Goal: Task Accomplishment & Management: Use online tool/utility

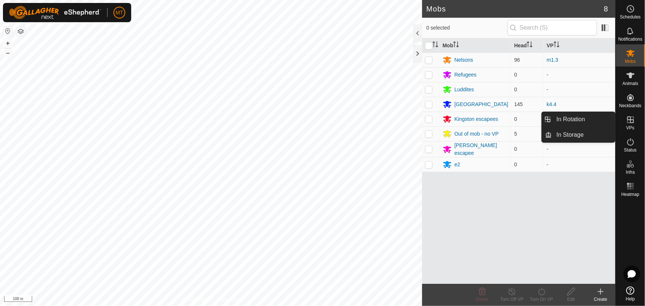
click at [633, 118] on icon at bounding box center [631, 119] width 9 height 9
click at [571, 118] on link "In Rotation" at bounding box center [584, 119] width 63 height 15
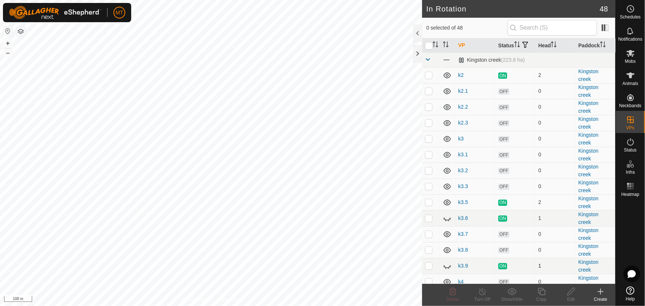
click at [430, 269] on p-checkbox at bounding box center [428, 266] width 7 height 6
click at [429, 269] on p-checkbox at bounding box center [428, 266] width 7 height 6
click at [447, 271] on icon at bounding box center [447, 266] width 9 height 9
click at [428, 269] on p-checkbox at bounding box center [428, 266] width 7 height 6
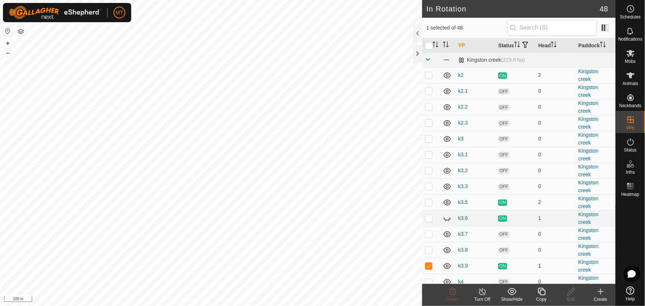
checkbox input "false"
click at [430, 221] on p-checkbox at bounding box center [428, 218] width 7 height 6
checkbox input "false"
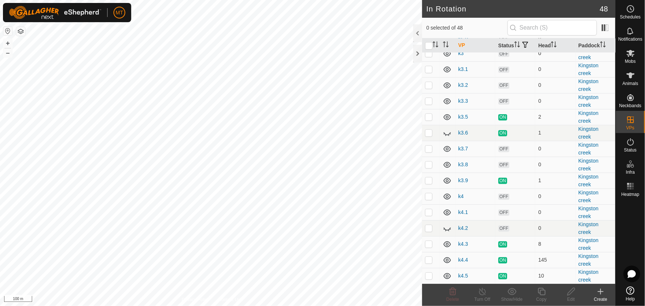
scroll to position [101, 0]
click at [430, 264] on p-checkbox at bounding box center [428, 261] width 7 height 6
checkbox input "true"
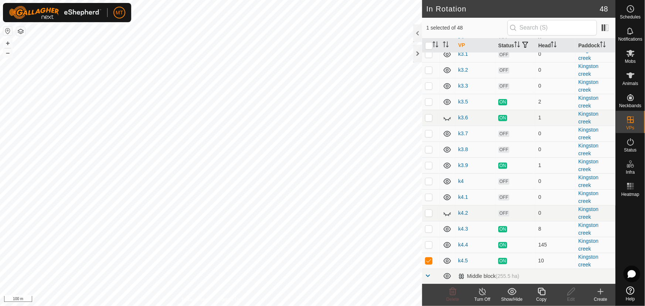
click at [540, 291] on icon at bounding box center [541, 291] width 9 height 9
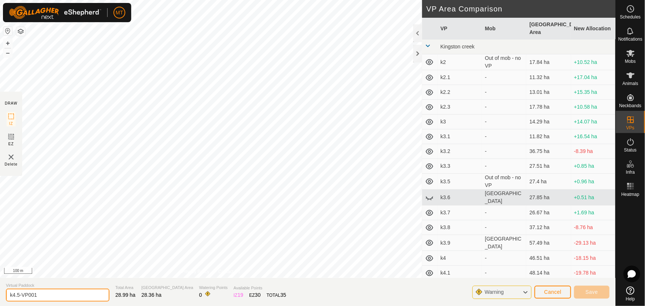
drag, startPoint x: 41, startPoint y: 292, endPoint x: 0, endPoint y: 291, distance: 41.1
click at [0, 291] on section "Virtual Paddock k4.5-VP001 Total Area 28.99 ha Grazing Area 28.36 ha Watering P…" at bounding box center [308, 292] width 616 height 28
type input "k5"
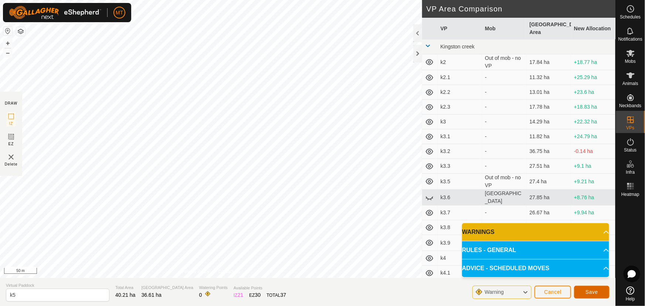
click at [596, 292] on span "Save" at bounding box center [592, 292] width 13 height 6
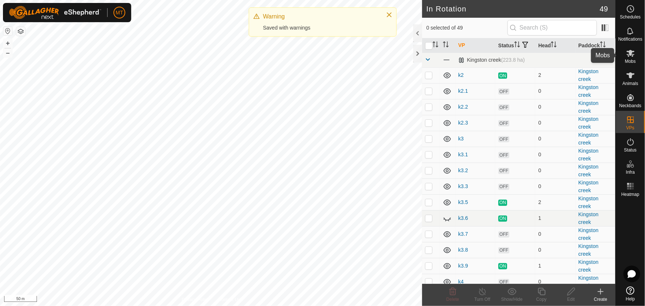
drag, startPoint x: 628, startPoint y: 51, endPoint x: 623, endPoint y: 53, distance: 4.8
click at [628, 51] on icon at bounding box center [631, 53] width 8 height 7
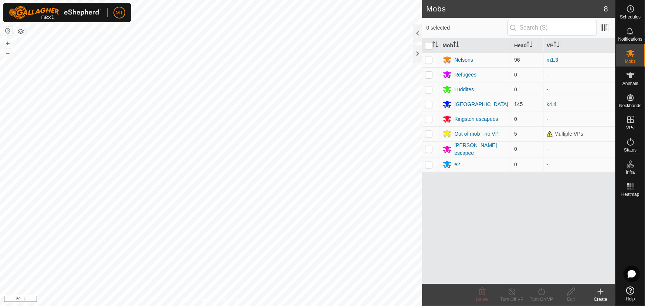
click at [429, 103] on p-checkbox at bounding box center [428, 104] width 7 height 6
checkbox input "true"
click at [542, 297] on div "Turn On VP" at bounding box center [542, 299] width 30 height 7
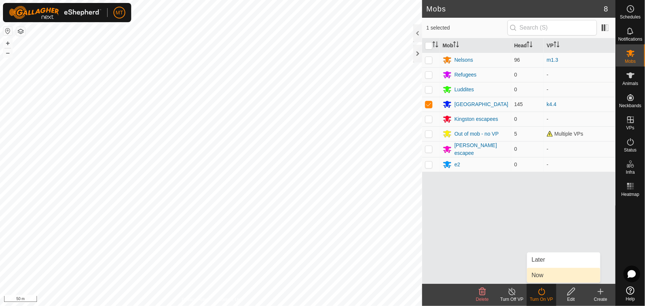
click at [538, 278] on link "Now" at bounding box center [563, 275] width 73 height 15
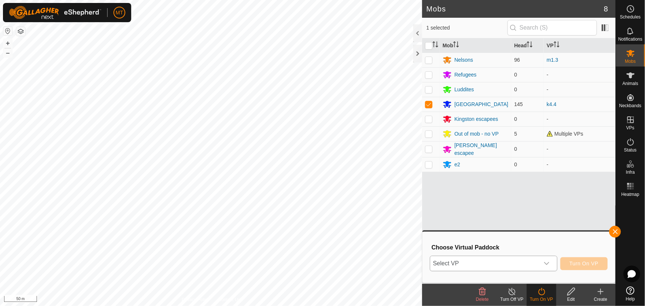
click at [483, 260] on span "Select VP" at bounding box center [485, 263] width 109 height 15
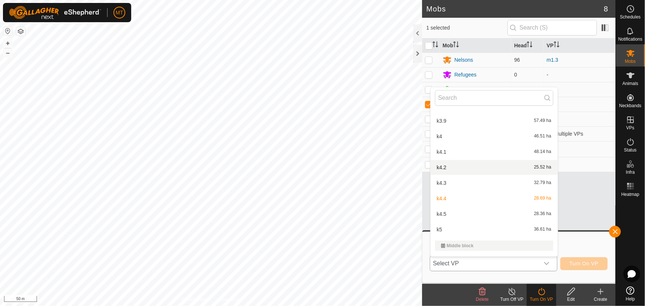
scroll to position [202, 0]
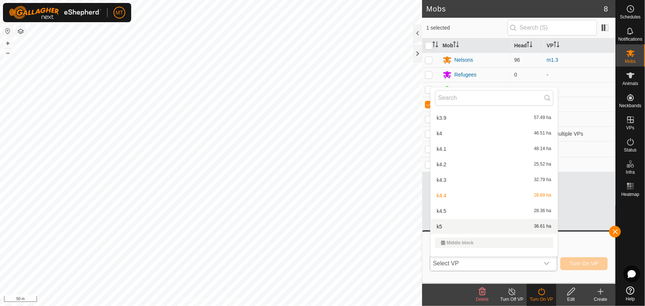
click at [452, 221] on li "k5 36.61 ha" at bounding box center [494, 226] width 127 height 15
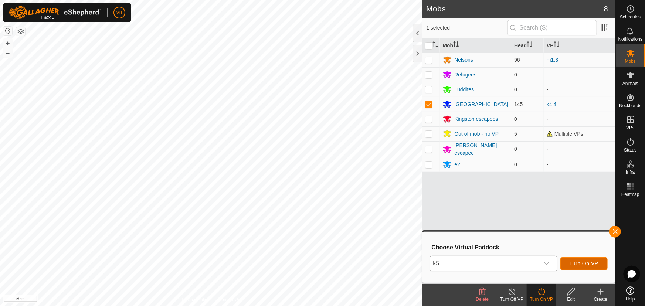
click at [581, 264] on span "Turn On VP" at bounding box center [584, 264] width 29 height 6
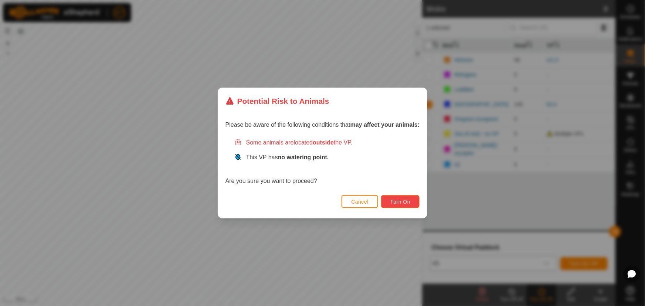
click at [412, 200] on button "Turn On" at bounding box center [400, 201] width 38 height 13
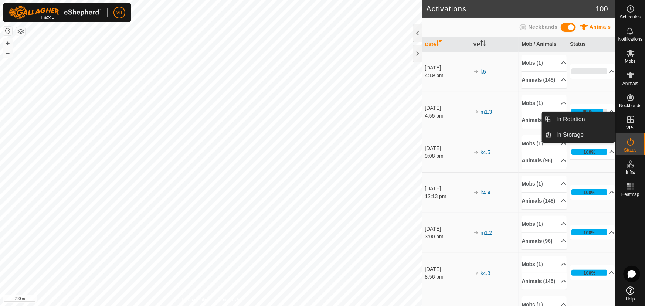
click at [630, 121] on icon at bounding box center [631, 119] width 9 height 9
click at [569, 119] on link "In Rotation" at bounding box center [584, 119] width 63 height 15
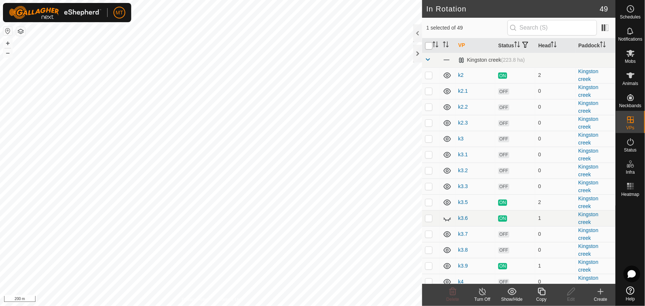
click at [432, 48] on input "checkbox" at bounding box center [428, 45] width 7 height 7
checkbox input "true"
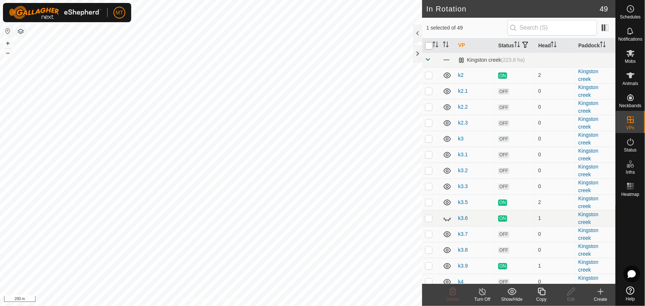
checkbox input "true"
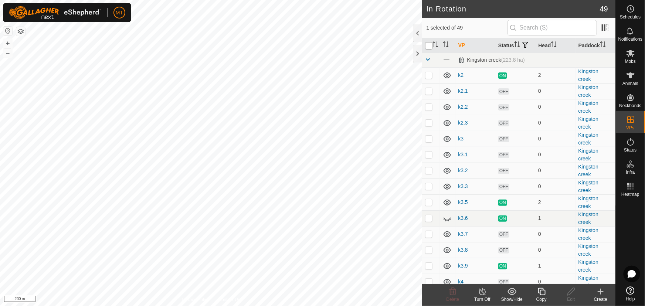
checkbox input "true"
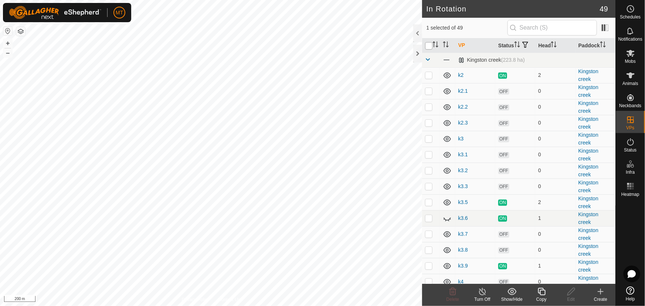
checkbox input "true"
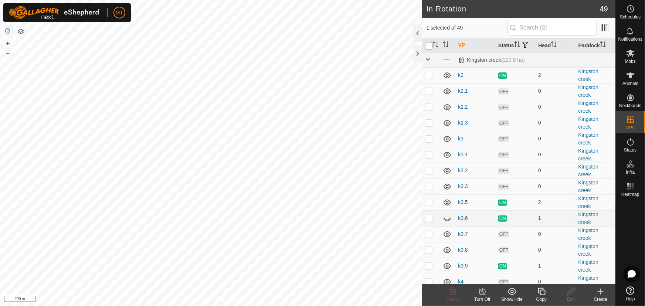
checkbox input "true"
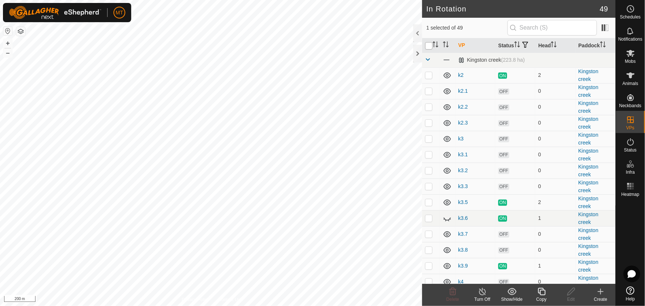
checkbox input "true"
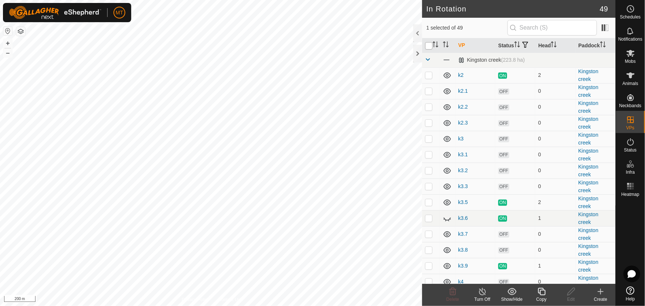
checkbox input "true"
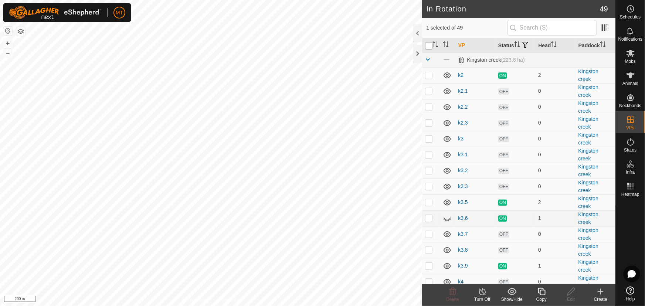
checkbox input "true"
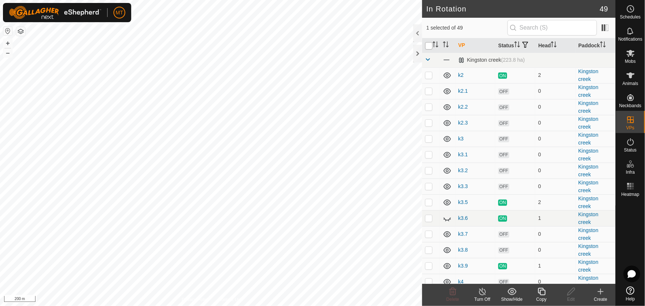
checkbox input "true"
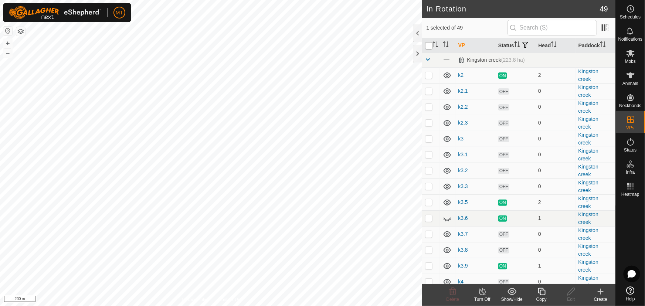
checkbox input "true"
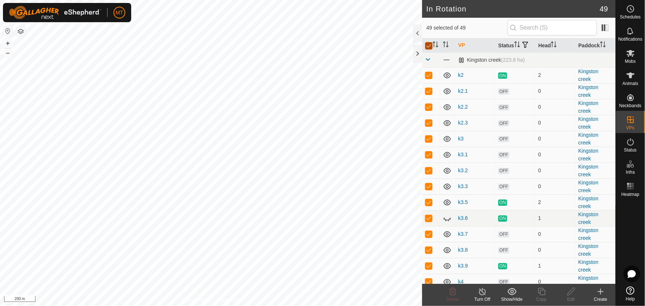
click at [432, 48] on input "checkbox" at bounding box center [428, 45] width 7 height 7
checkbox input "false"
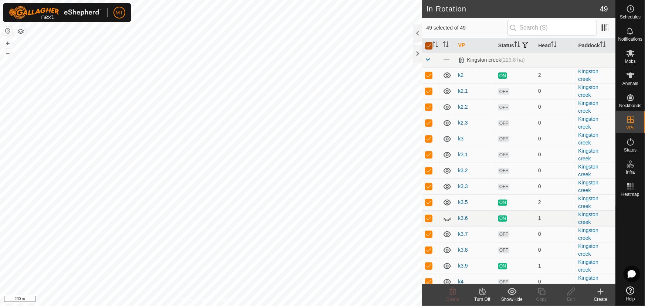
checkbox input "false"
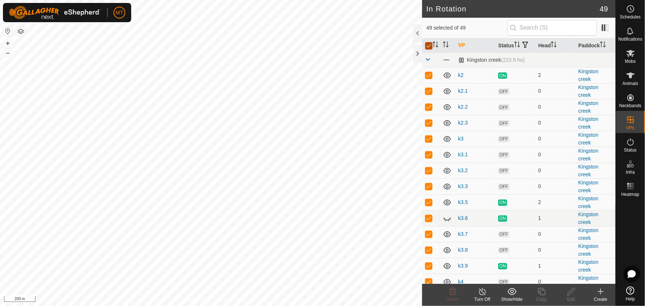
checkbox input "false"
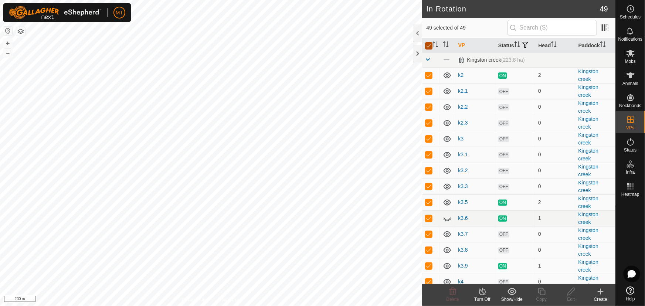
checkbox input "false"
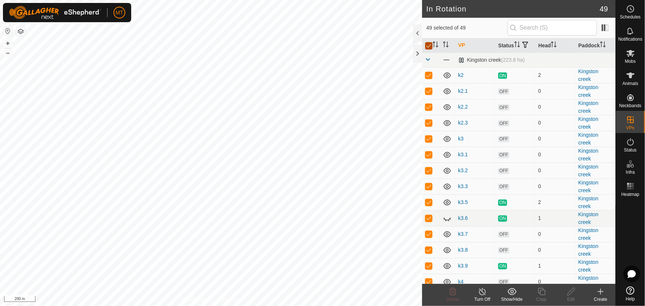
checkbox input "false"
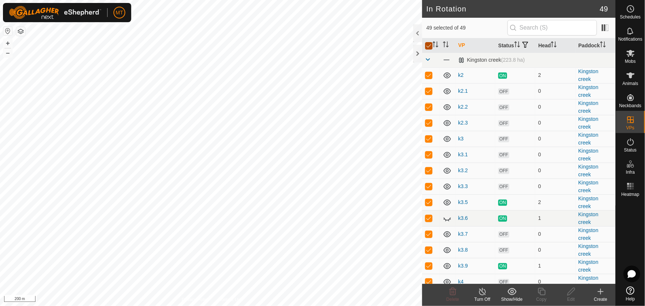
checkbox input "false"
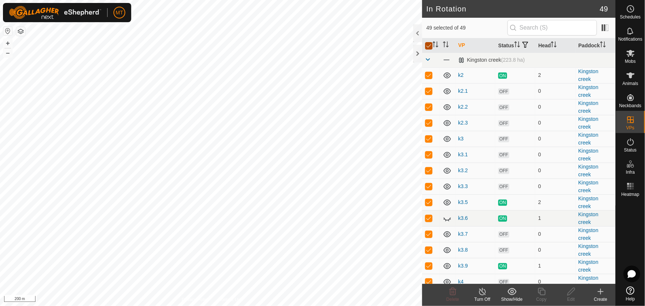
checkbox input "false"
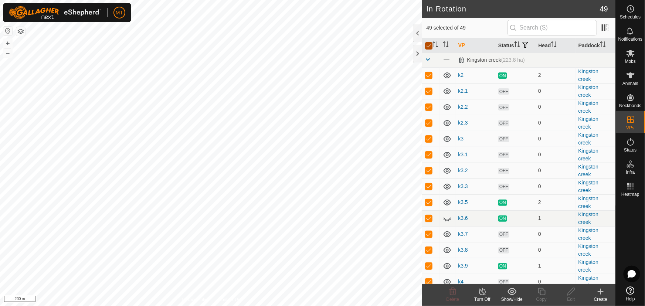
checkbox input "false"
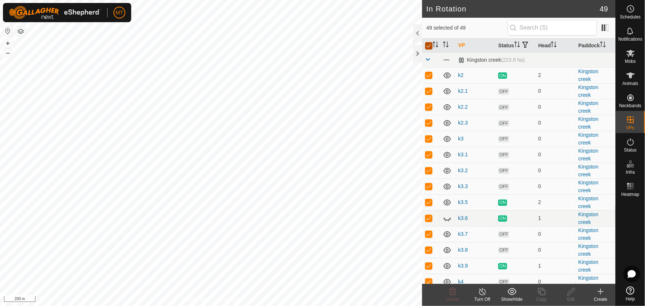
checkbox input "false"
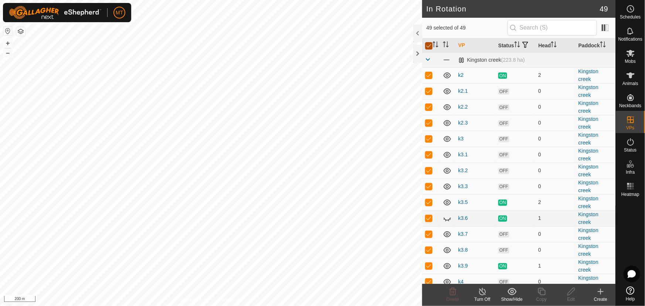
checkbox input "false"
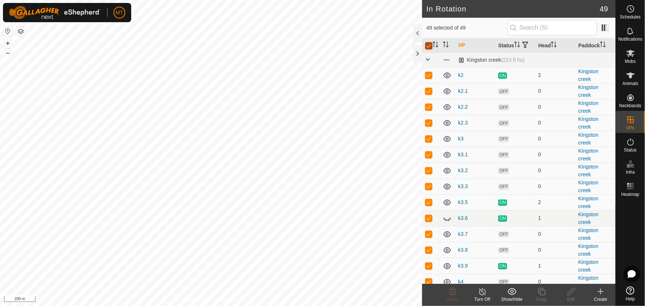
checkbox input "false"
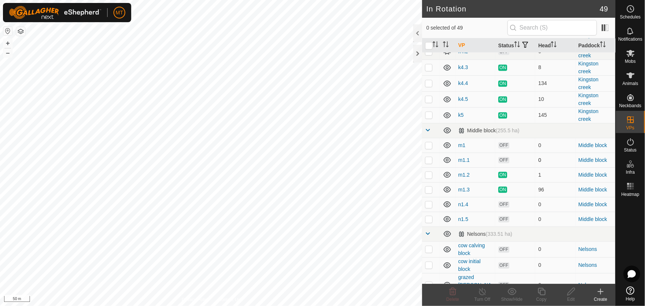
scroll to position [303, 0]
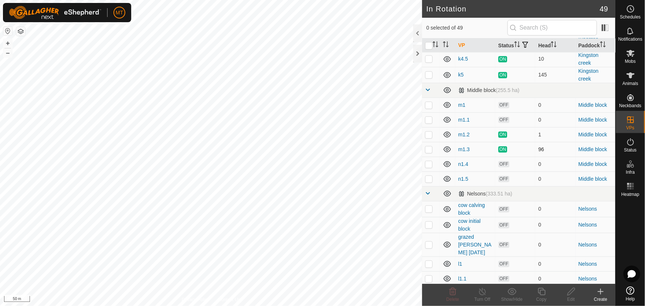
click at [428, 152] on p-checkbox at bounding box center [428, 149] width 7 height 6
checkbox input "true"
click at [537, 292] on icon at bounding box center [541, 291] width 9 height 9
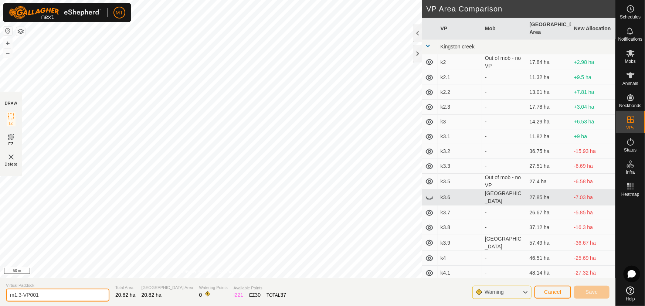
drag, startPoint x: 50, startPoint y: 302, endPoint x: 0, endPoint y: 312, distance: 51.0
click at [0, 306] on html "MT Schedules Notifications Mobs Animals Neckbands VPs Status Infra Heatmap Help…" at bounding box center [322, 153] width 645 height 306
type input "m1.4"
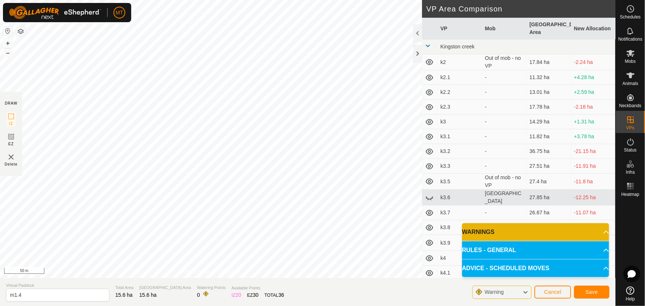
click at [435, 91] on div "DRAW IZ EZ Delete Privacy Policy Contact Us + – ⇧ i 50 m VP Area Comparison VP …" at bounding box center [308, 139] width 616 height 278
click at [597, 289] on button "Save" at bounding box center [592, 292] width 36 height 13
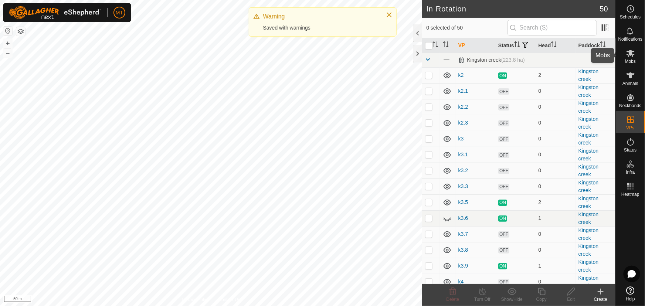
click at [634, 56] on icon at bounding box center [631, 53] width 9 height 9
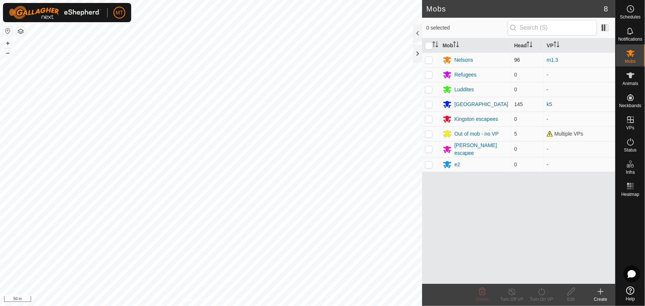
click at [432, 58] on p-checkbox at bounding box center [428, 60] width 7 height 6
checkbox input "true"
click at [540, 292] on icon at bounding box center [541, 291] width 9 height 9
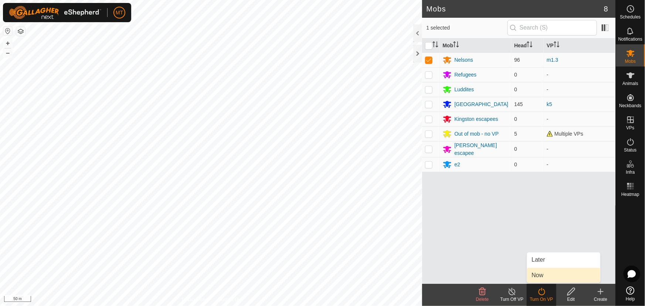
click at [540, 277] on link "Now" at bounding box center [563, 275] width 73 height 15
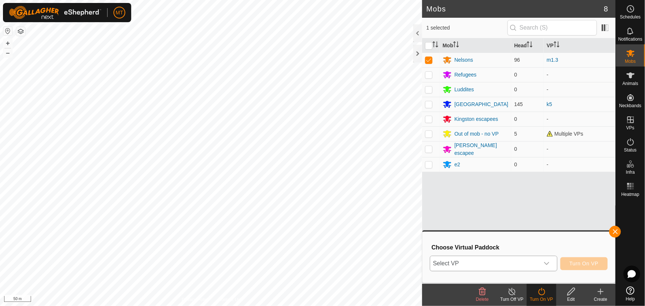
click at [464, 263] on span "Select VP" at bounding box center [485, 263] width 109 height 15
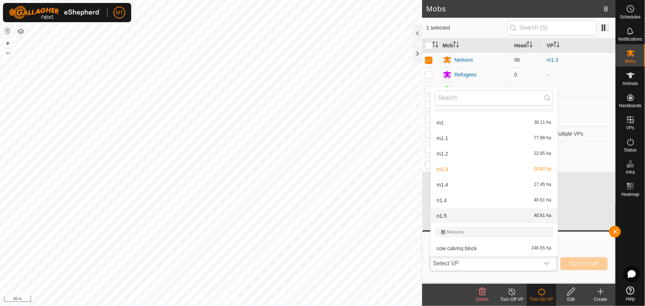
scroll to position [344, 0]
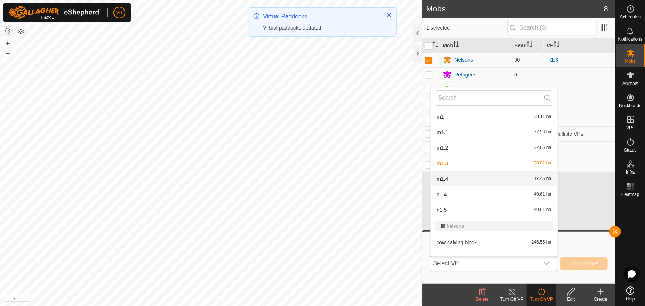
click at [444, 174] on li "m1.4 17.45 ha" at bounding box center [494, 179] width 127 height 15
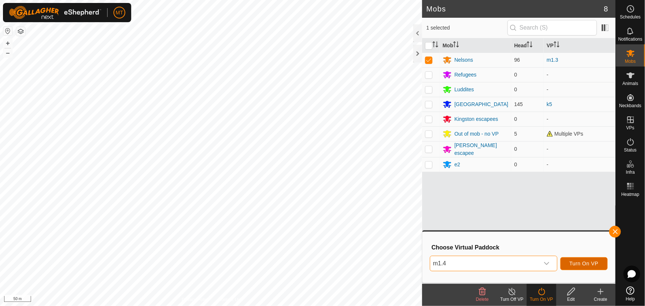
click at [585, 262] on span "Turn On VP" at bounding box center [584, 264] width 29 height 6
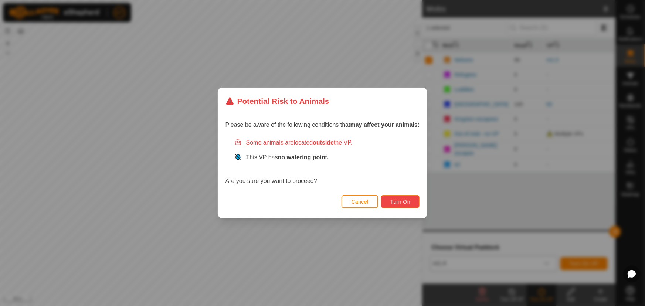
click at [409, 203] on span "Turn On" at bounding box center [401, 202] width 20 height 6
